Goal: Task Accomplishment & Management: Manage account settings

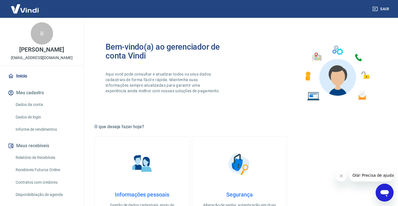
click at [28, 82] on link "Início" at bounding box center [42, 76] width 70 height 12
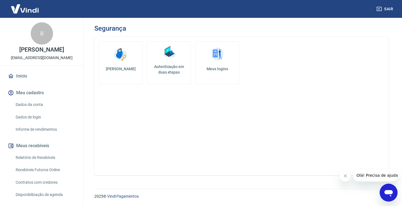
click at [28, 110] on link "Dados da conta" at bounding box center [44, 104] width 63 height 11
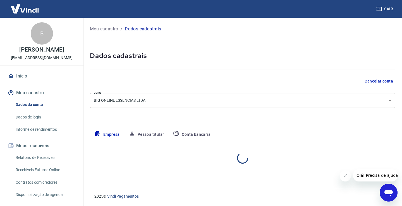
select select "MG"
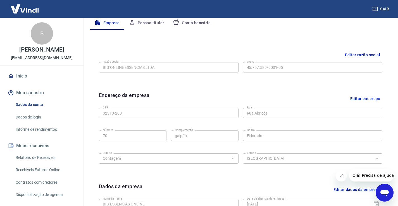
scroll to position [195, 0]
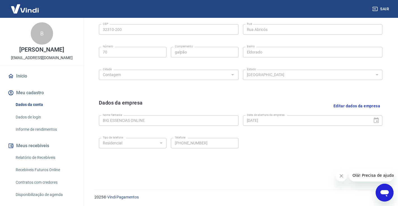
click at [28, 123] on link "Dados de login" at bounding box center [44, 117] width 63 height 11
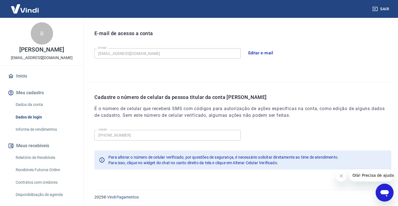
scroll to position [151, 0]
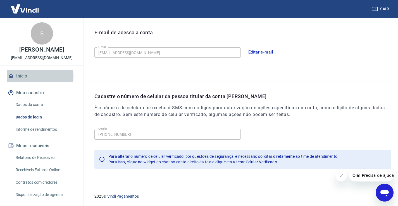
click at [30, 82] on link "Início" at bounding box center [42, 76] width 70 height 12
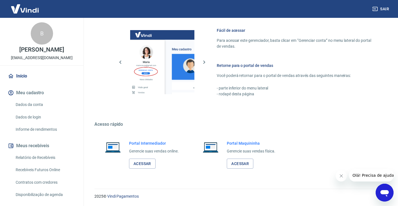
scroll to position [240, 0]
click at [141, 162] on link "Acessar" at bounding box center [142, 163] width 27 height 10
